Goal: Task Accomplishment & Management: Manage account settings

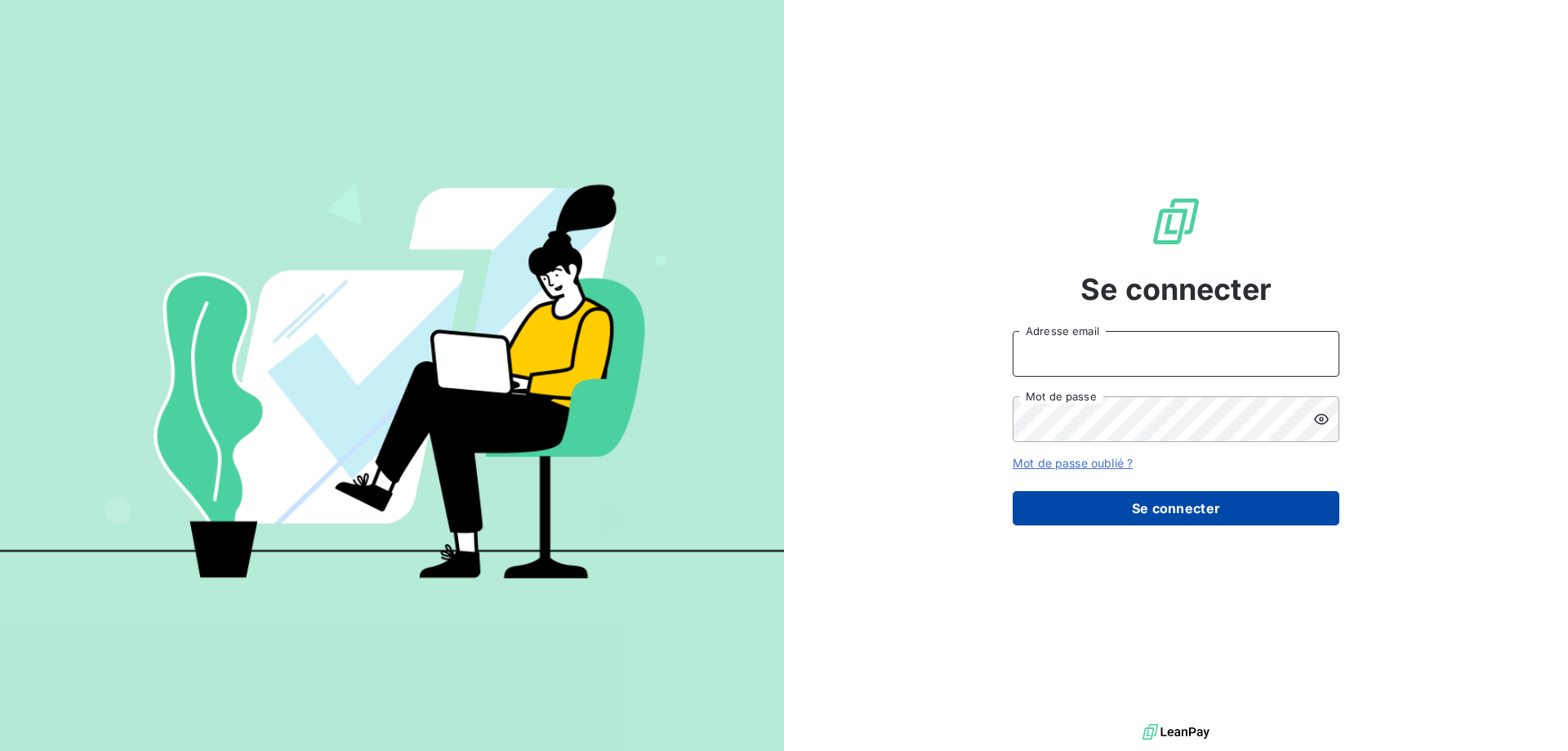
type input "[EMAIL_ADDRESS][DOMAIN_NAME]"
click at [1085, 507] on button "Se connecter" at bounding box center [1176, 508] width 326 height 34
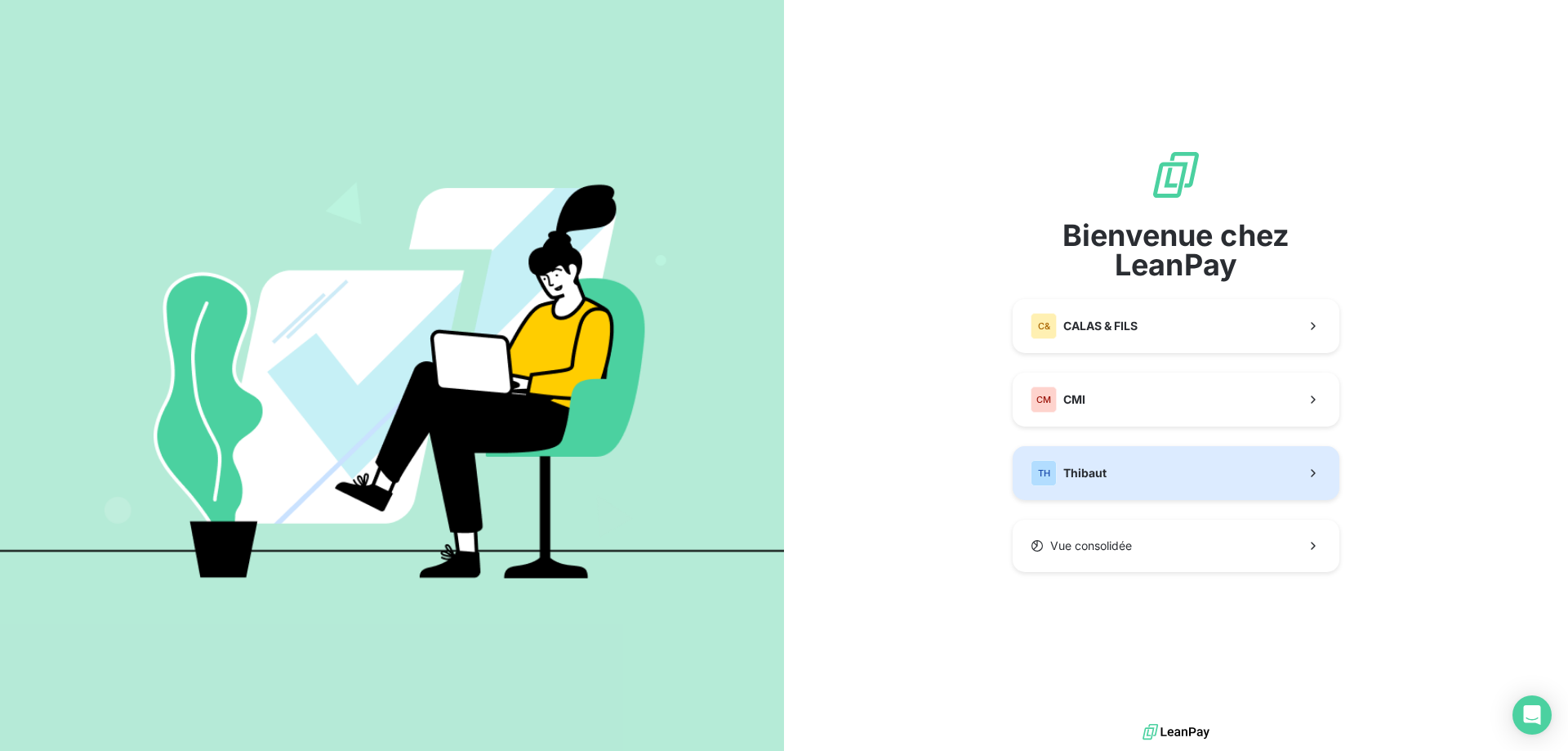
click at [1104, 482] on div "TH Thibaut" at bounding box center [1068, 473] width 76 height 27
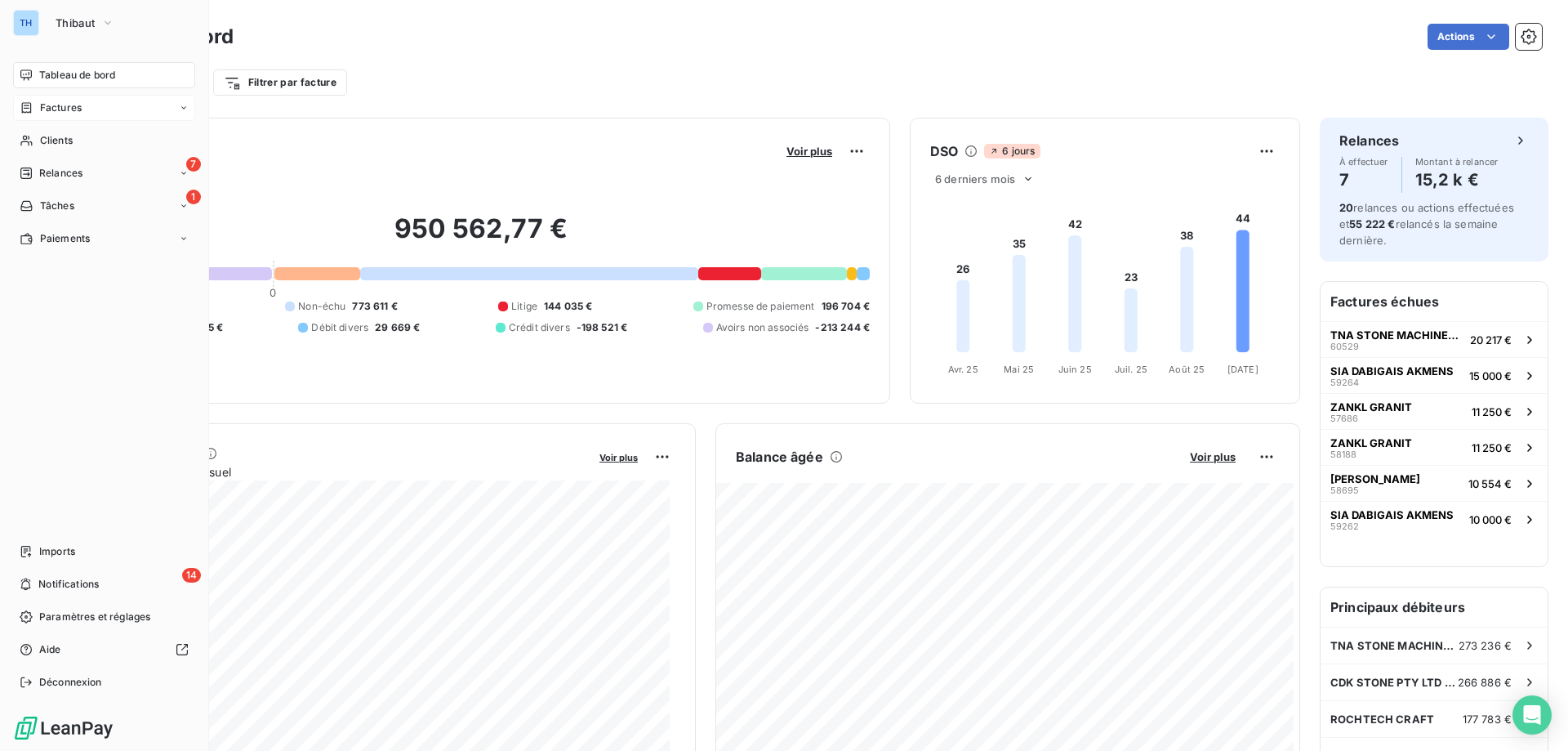
click at [57, 106] on span "Factures" at bounding box center [61, 107] width 41 height 15
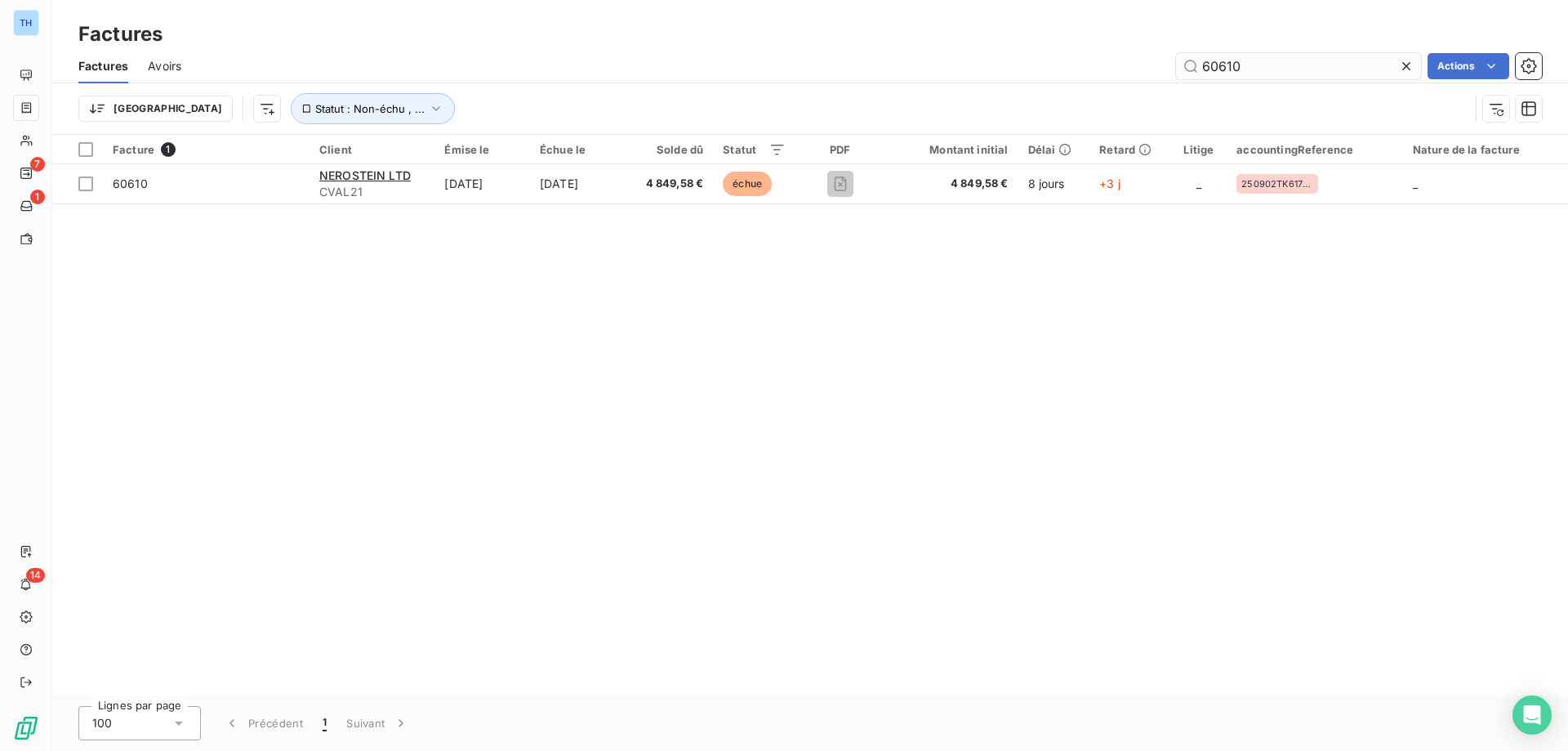
click at [1261, 66] on input "60610" at bounding box center [1298, 66] width 245 height 27
type input "60518"
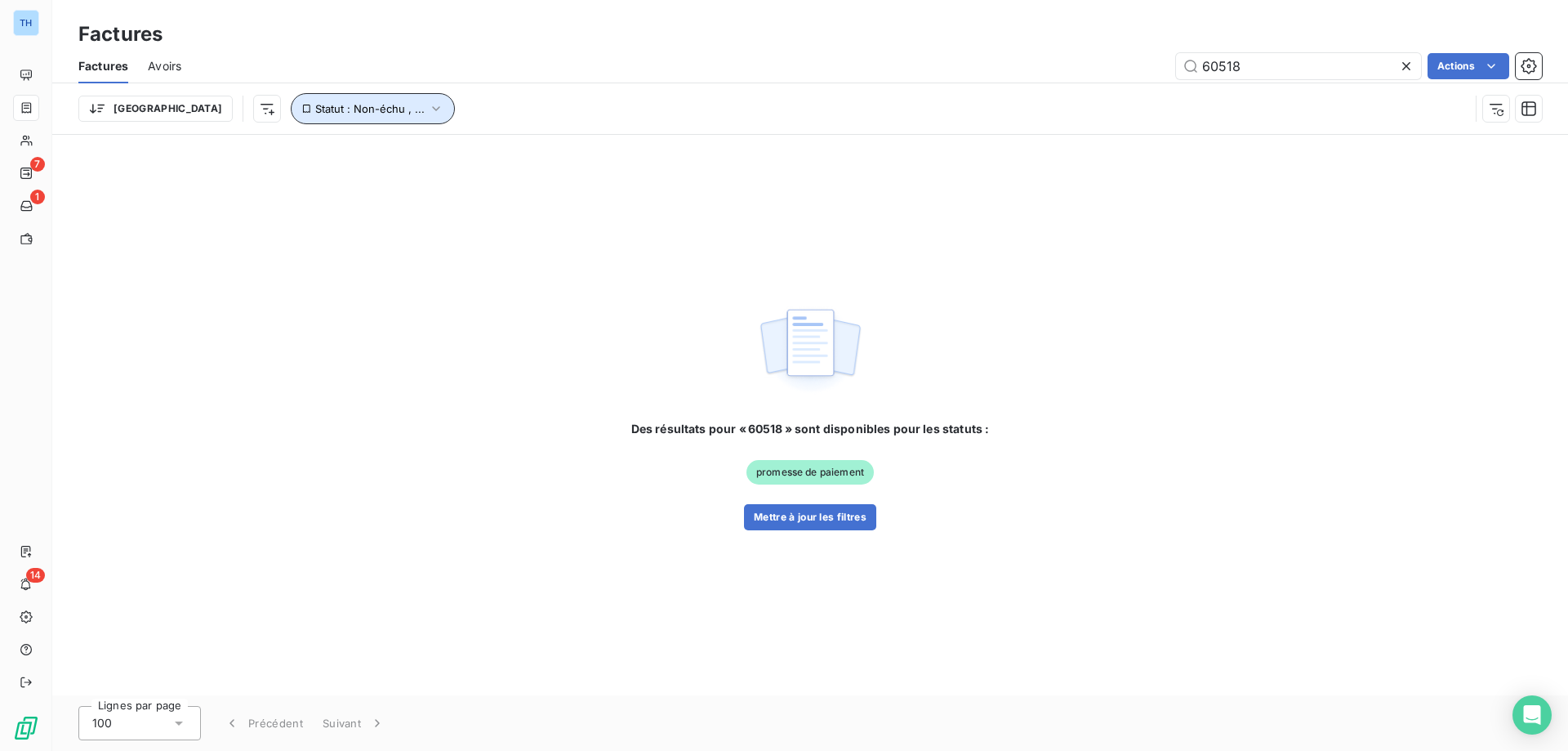
click at [332, 109] on span "Statut : Non-échu , ..." at bounding box center [370, 108] width 109 height 13
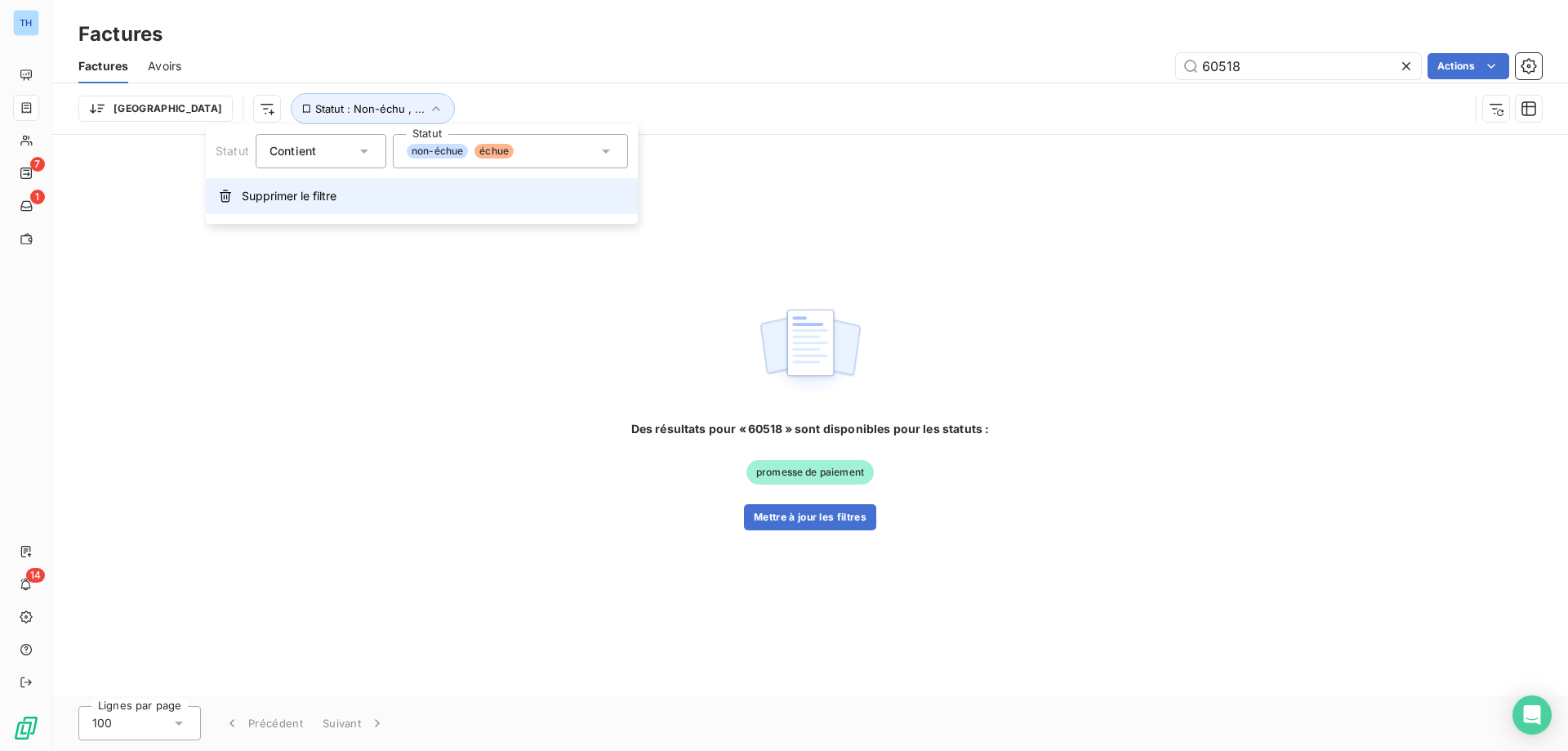
click at [308, 198] on span "Supprimer le filtre" at bounding box center [289, 196] width 95 height 17
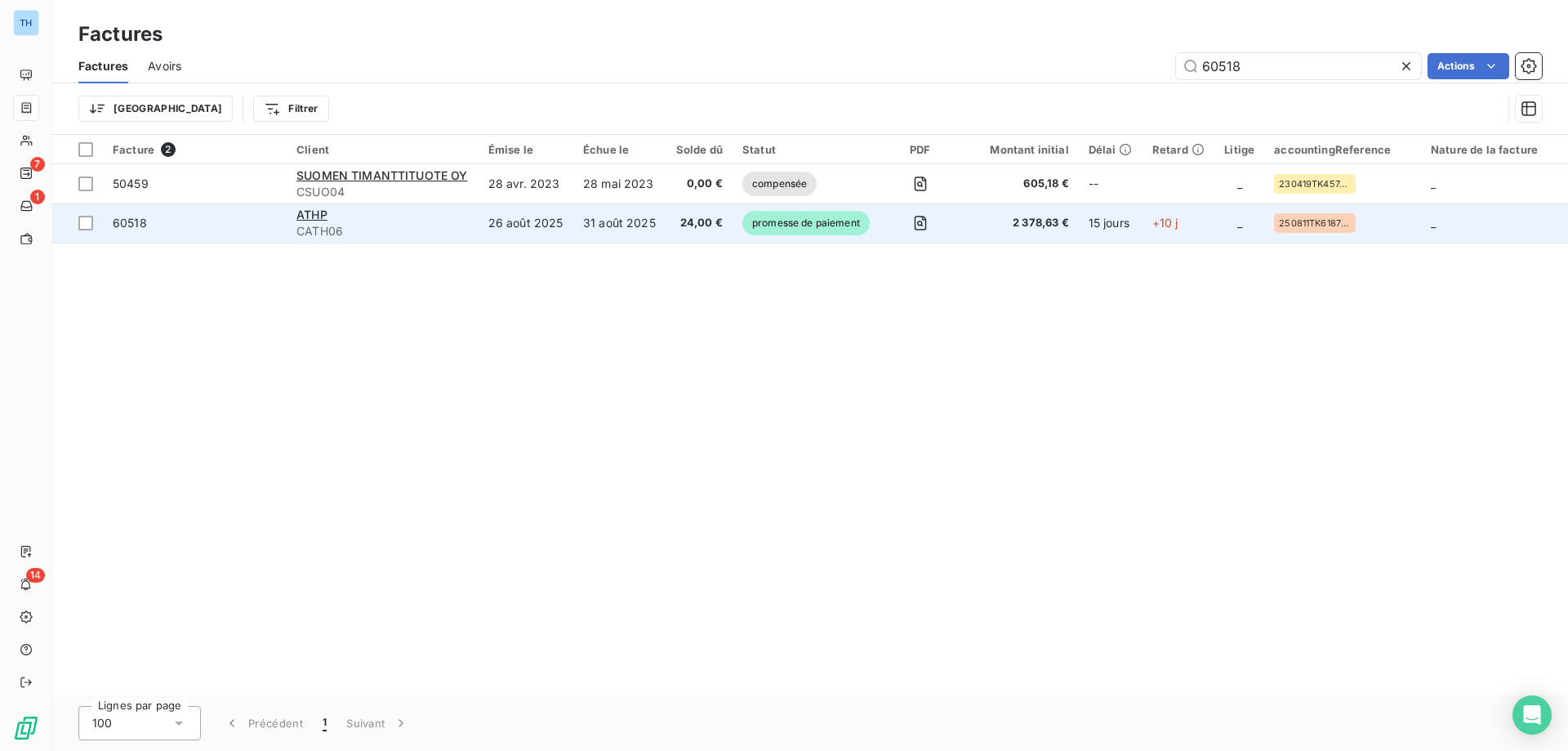
click at [465, 224] on span "CATH06" at bounding box center [382, 231] width 172 height 17
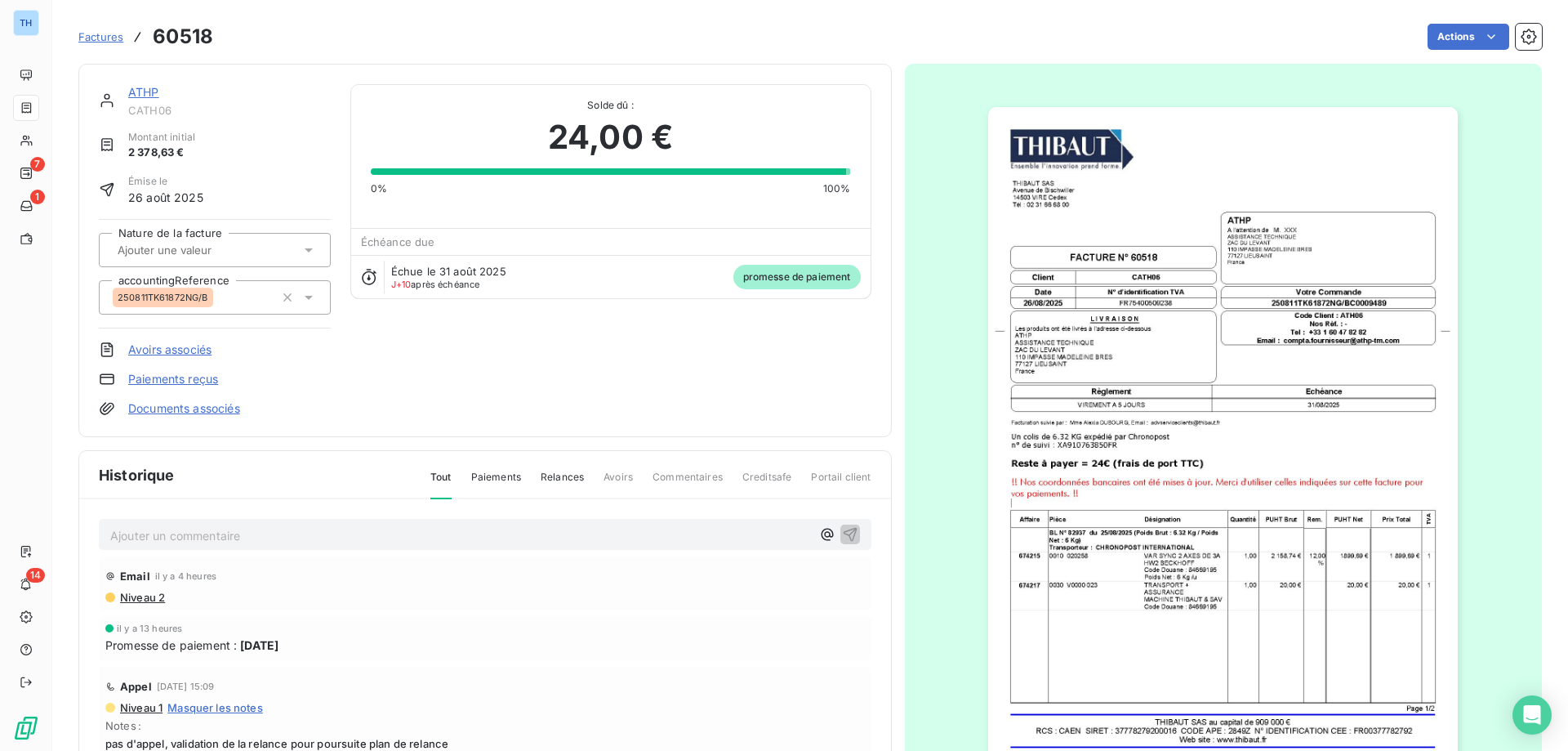
click at [150, 89] on link "ATHP" at bounding box center [143, 92] width 31 height 14
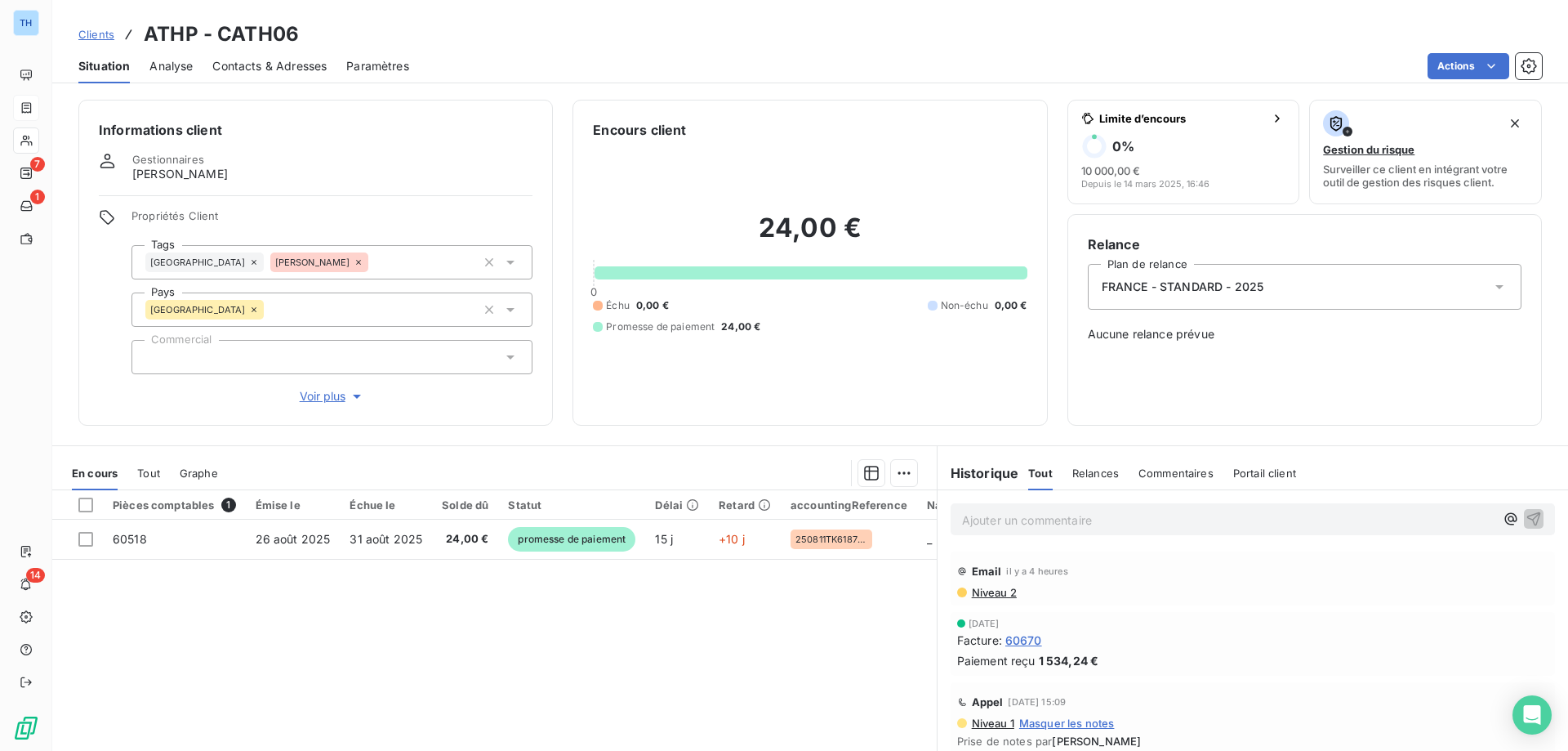
scroll to position [102, 0]
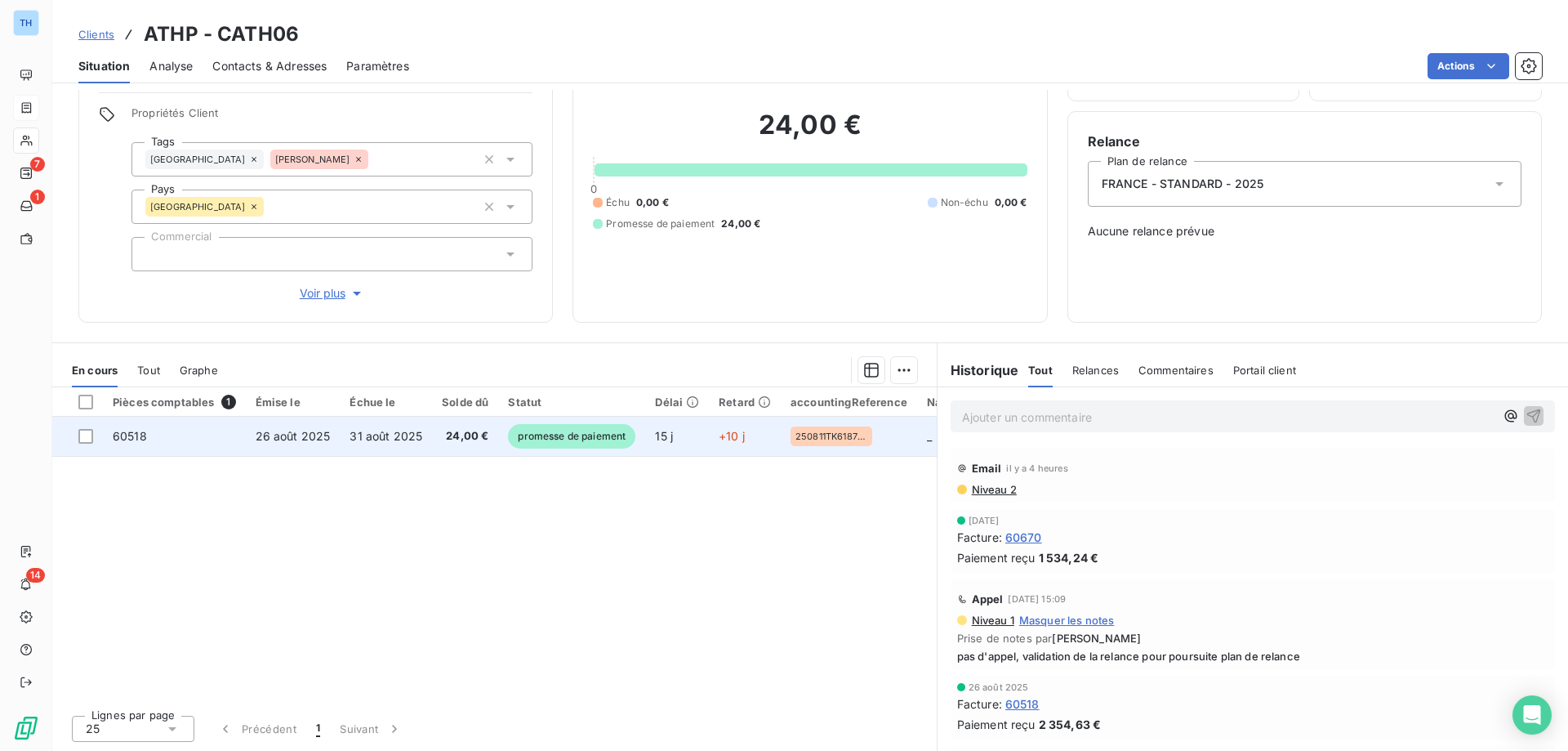
click at [445, 432] on span "24,00 €" at bounding box center [464, 436] width 46 height 17
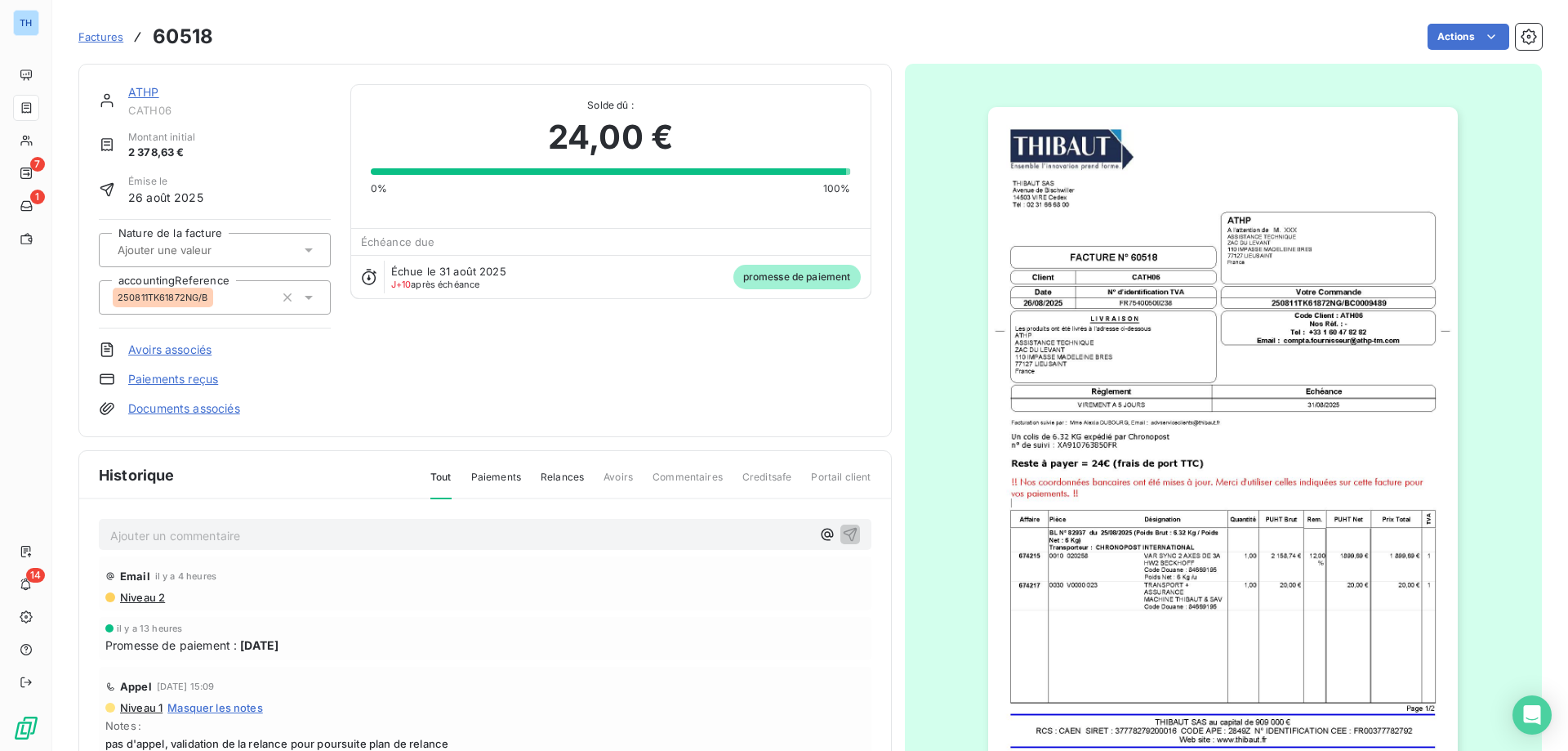
scroll to position [106, 0]
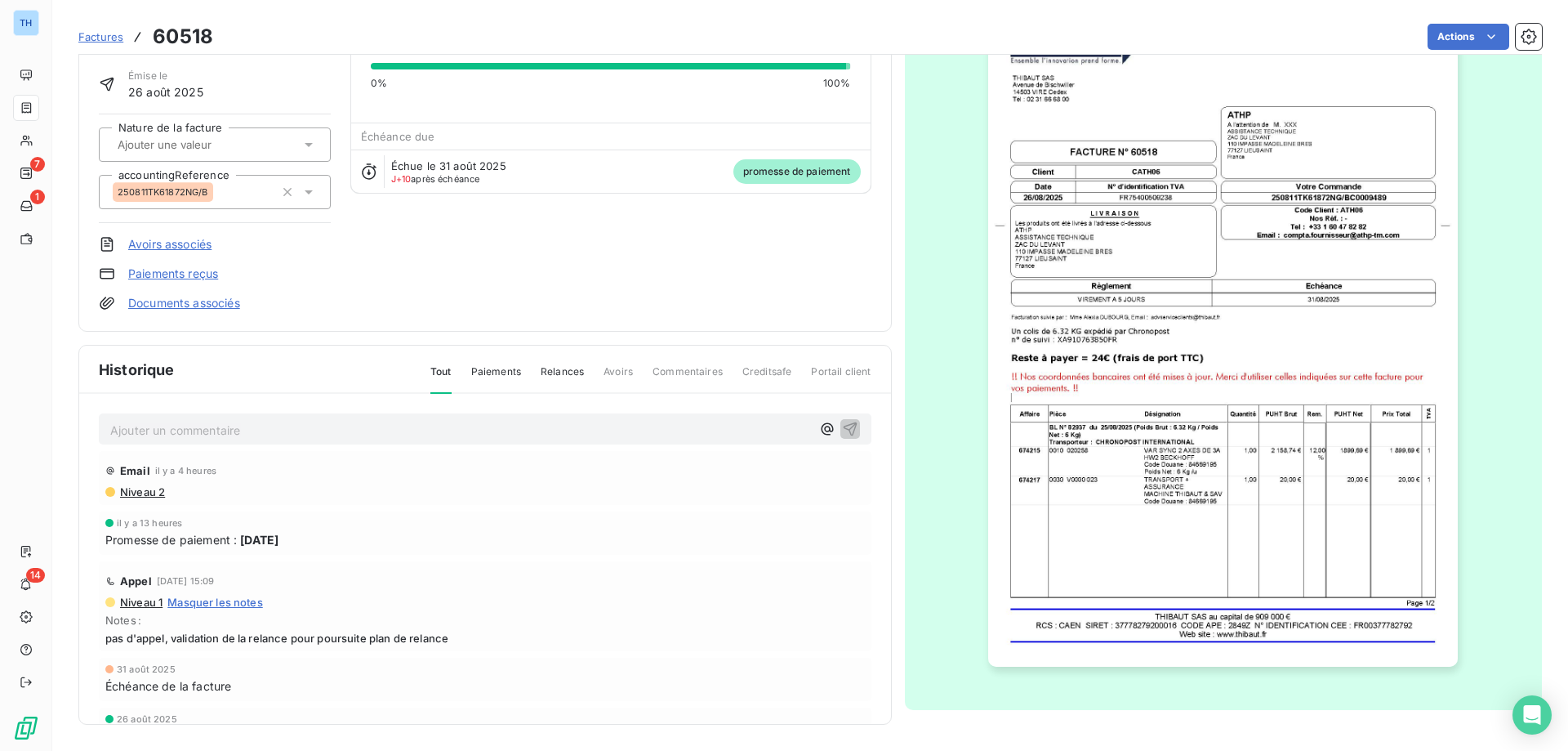
click at [257, 434] on p "Ajouter un commentaire ﻿" at bounding box center [460, 430] width 701 height 21
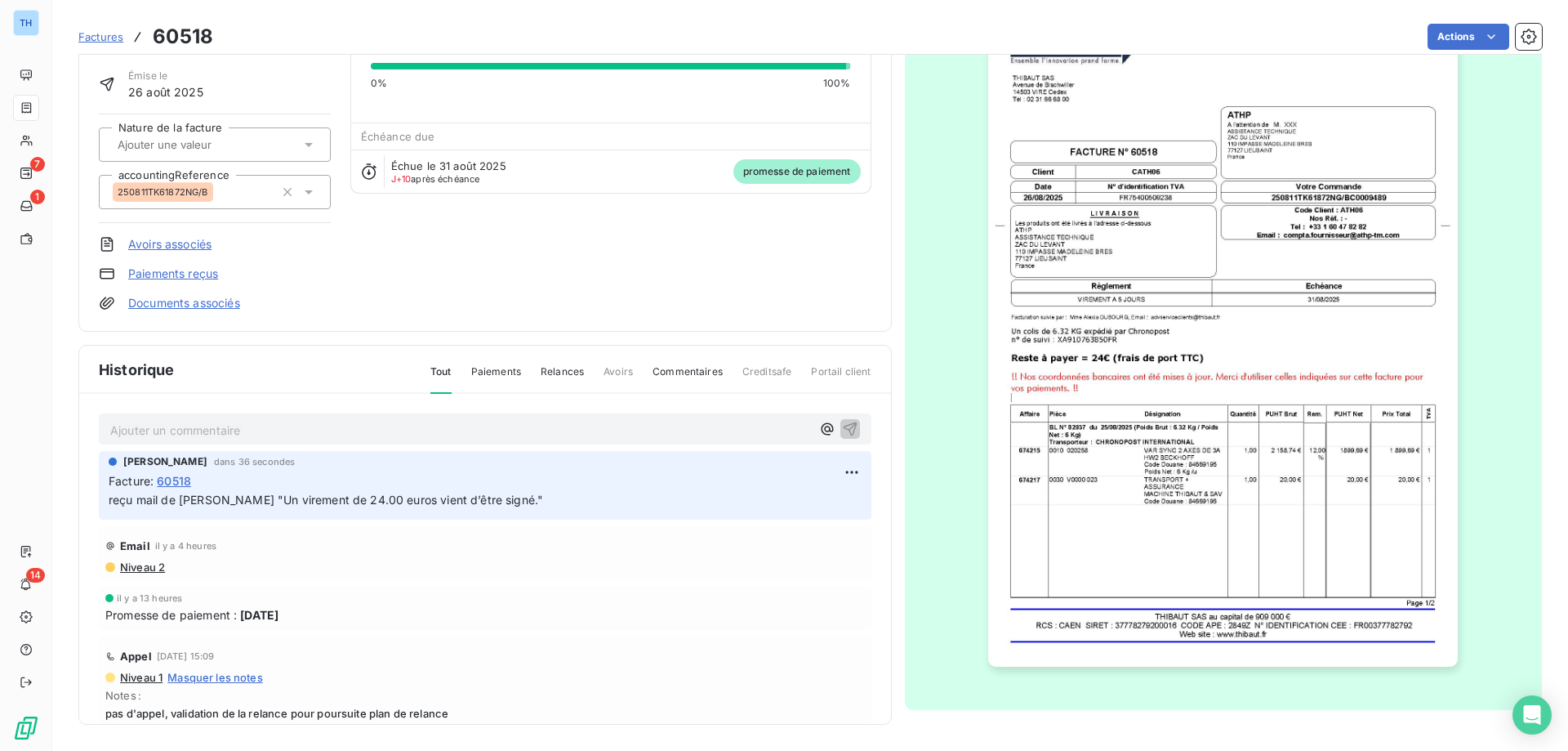
click at [147, 565] on span "Niveau 2" at bounding box center [141, 566] width 46 height 13
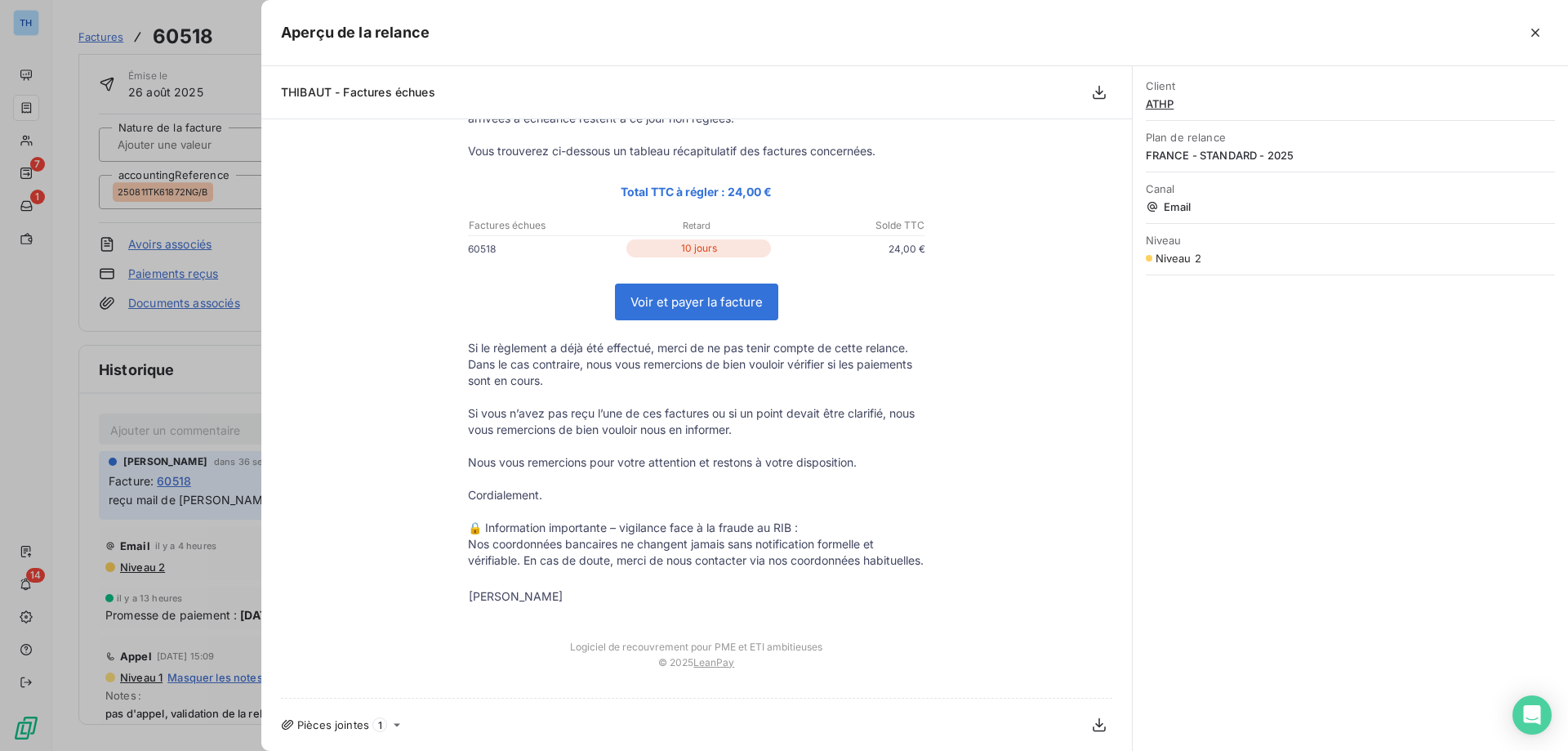
scroll to position [0, 0]
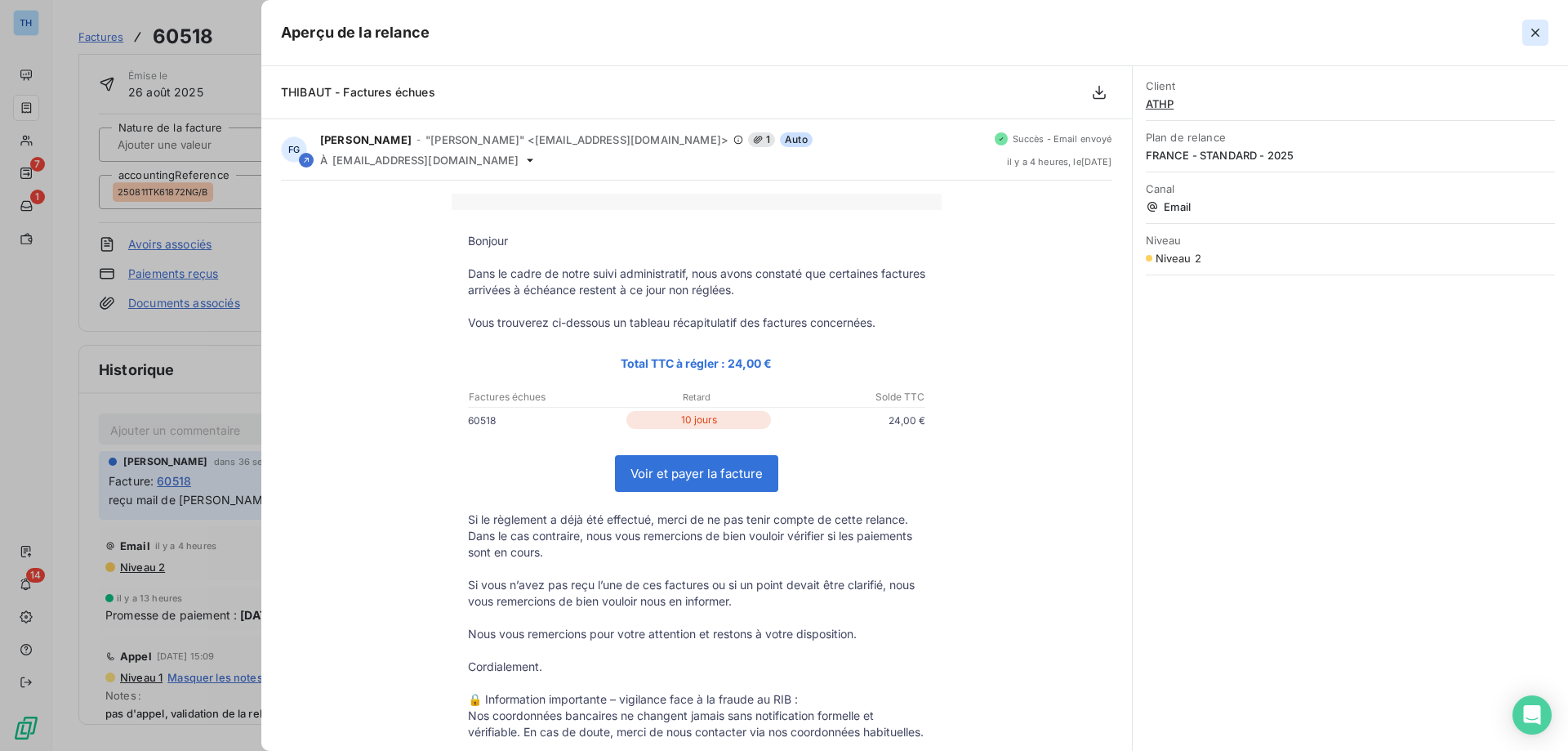
click at [1539, 32] on icon "button" at bounding box center [1535, 33] width 17 height 17
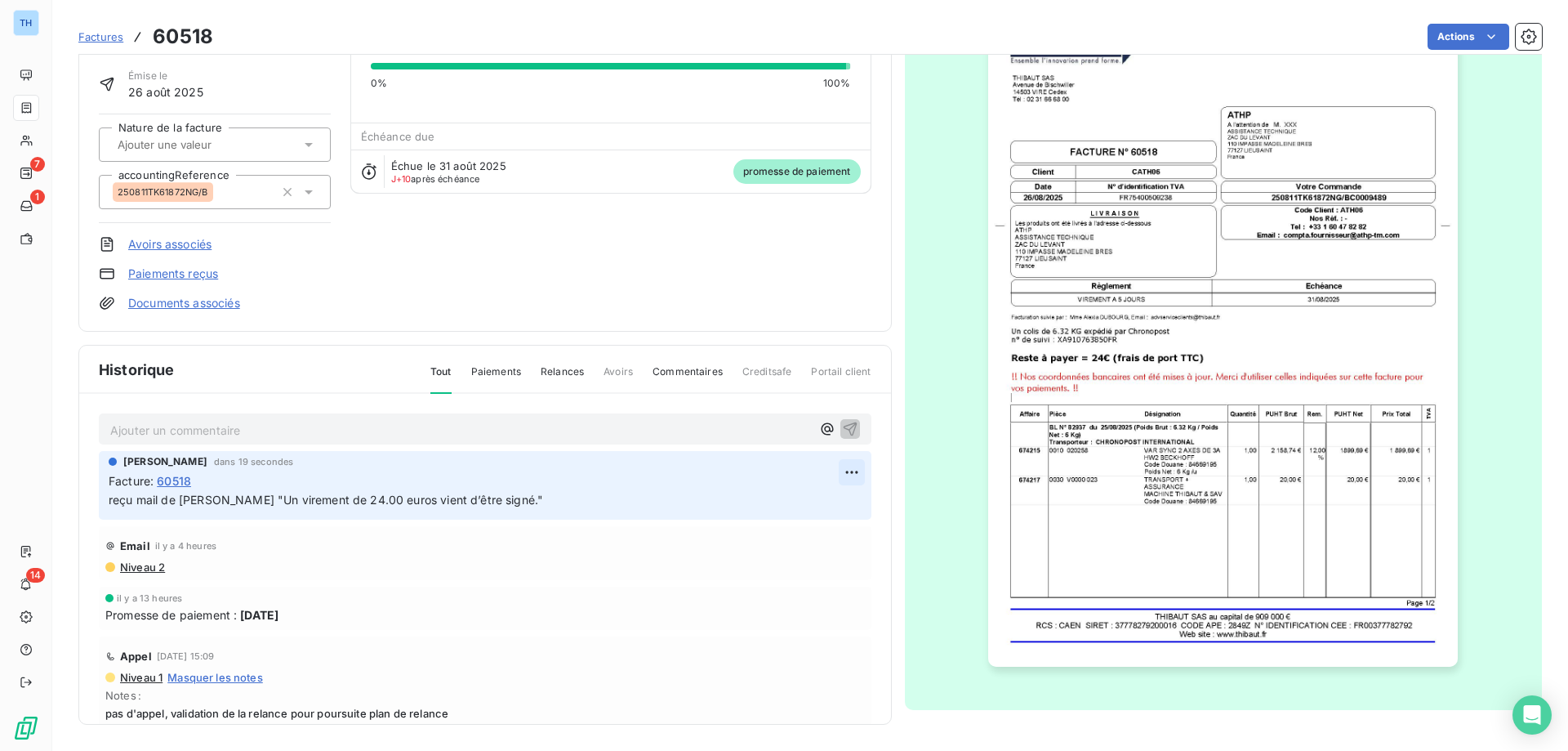
click at [837, 470] on html "TH 7 1 14 Factures 60518 Actions ATHP CATH06 Montant initial 2 378,63 € Émise l…" at bounding box center [784, 376] width 1568 height 751
click at [794, 498] on div "Editer" at bounding box center [793, 508] width 92 height 27
click at [199, 499] on span "reçu mail de [PERSON_NAME] "Un virement de 24.00 euros vient d’être signé."" at bounding box center [325, 500] width 435 height 14
